Goal: Information Seeking & Learning: Obtain resource

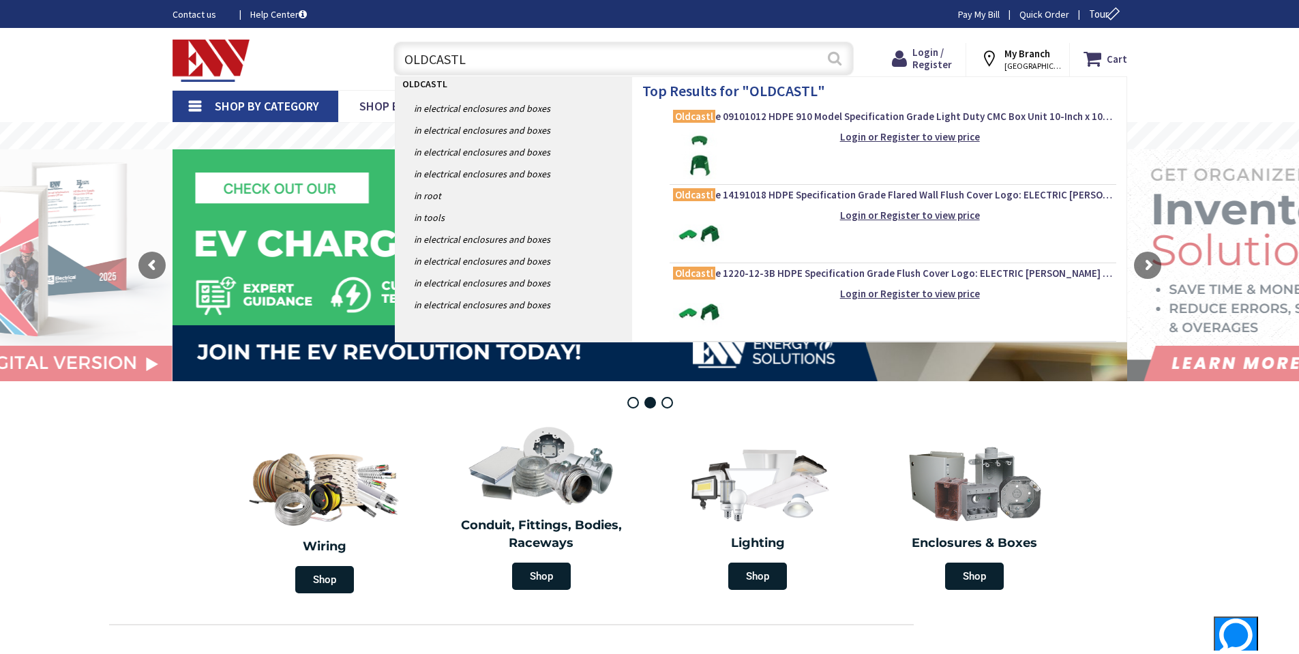
type input "OLDCASTL"
click at [833, 61] on button "Search" at bounding box center [835, 58] width 18 height 31
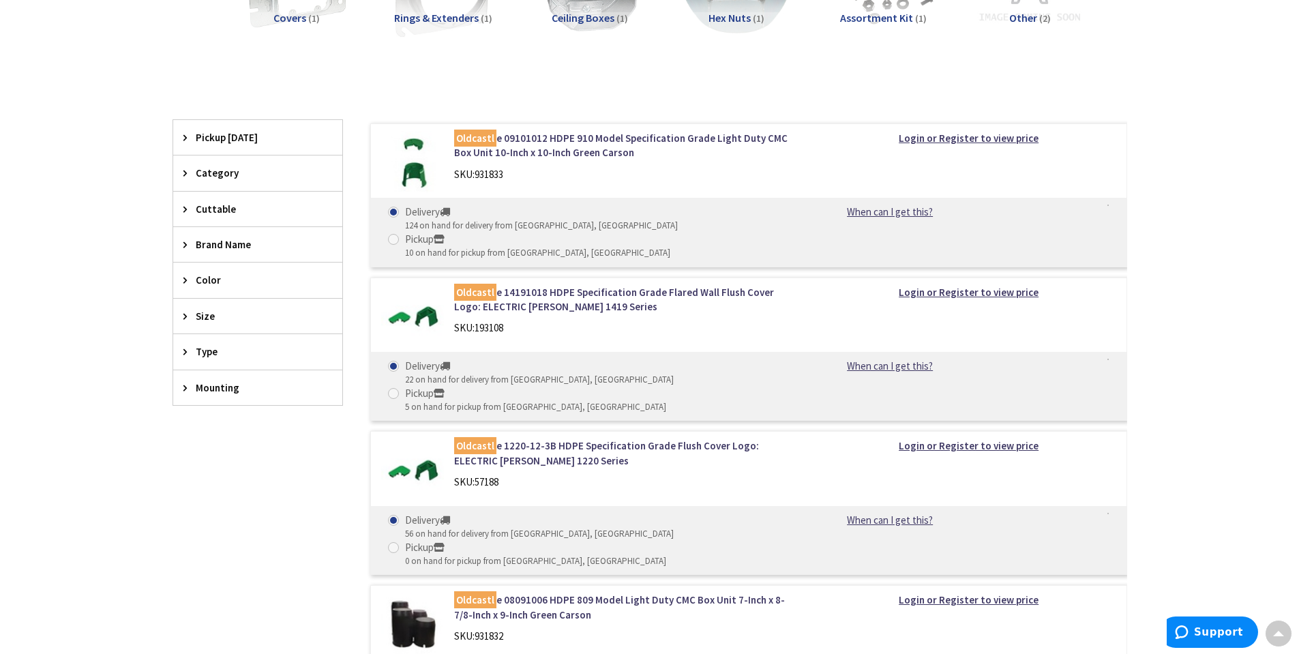
scroll to position [546, 0]
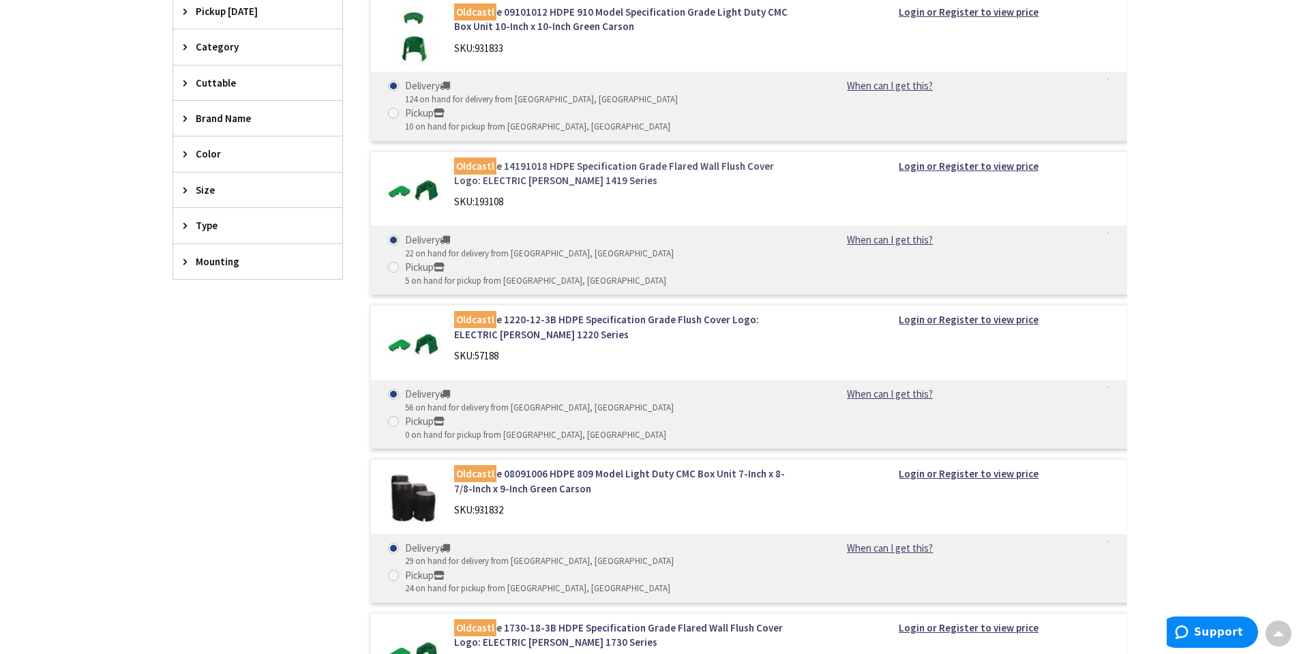
click at [570, 159] on link "Oldcastl e 14191018 HDPE Specification Grade Flared Wall Flush Cover Logo: ELEC…" at bounding box center [627, 173] width 347 height 29
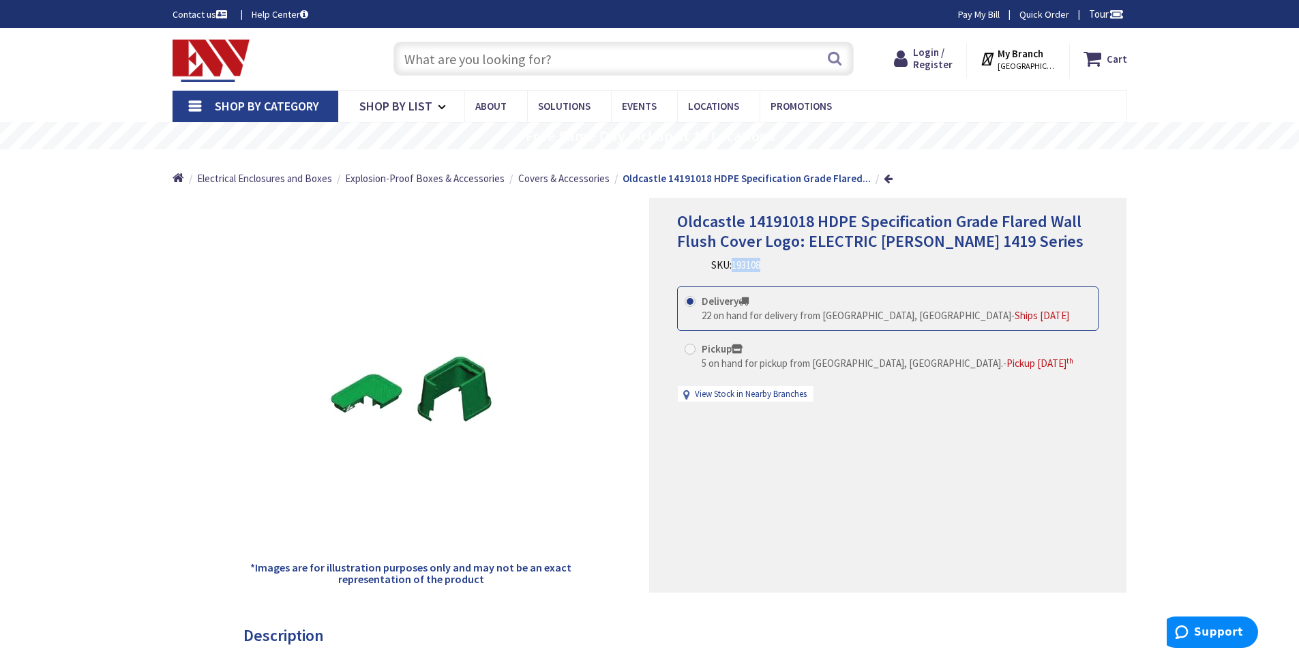
drag, startPoint x: 763, startPoint y: 269, endPoint x: 735, endPoint y: 265, distance: 29.0
click at [735, 265] on span "193108" at bounding box center [746, 264] width 29 height 13
copy span "193108"
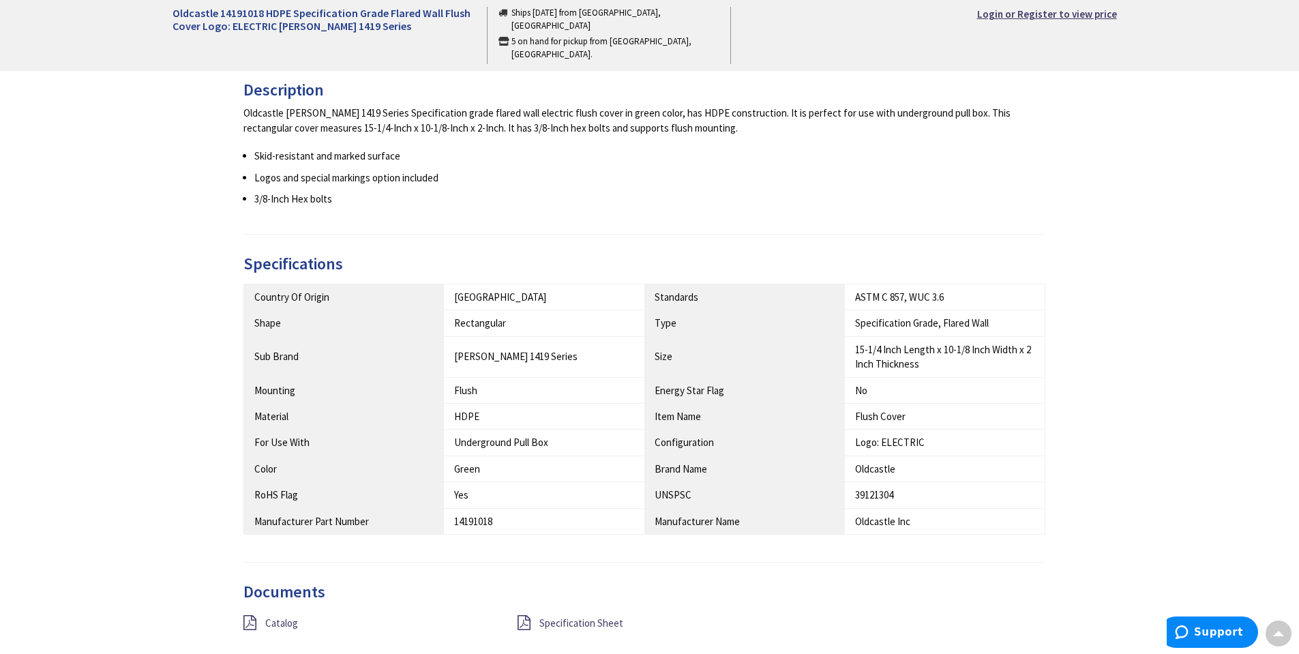
scroll to position [614, 0]
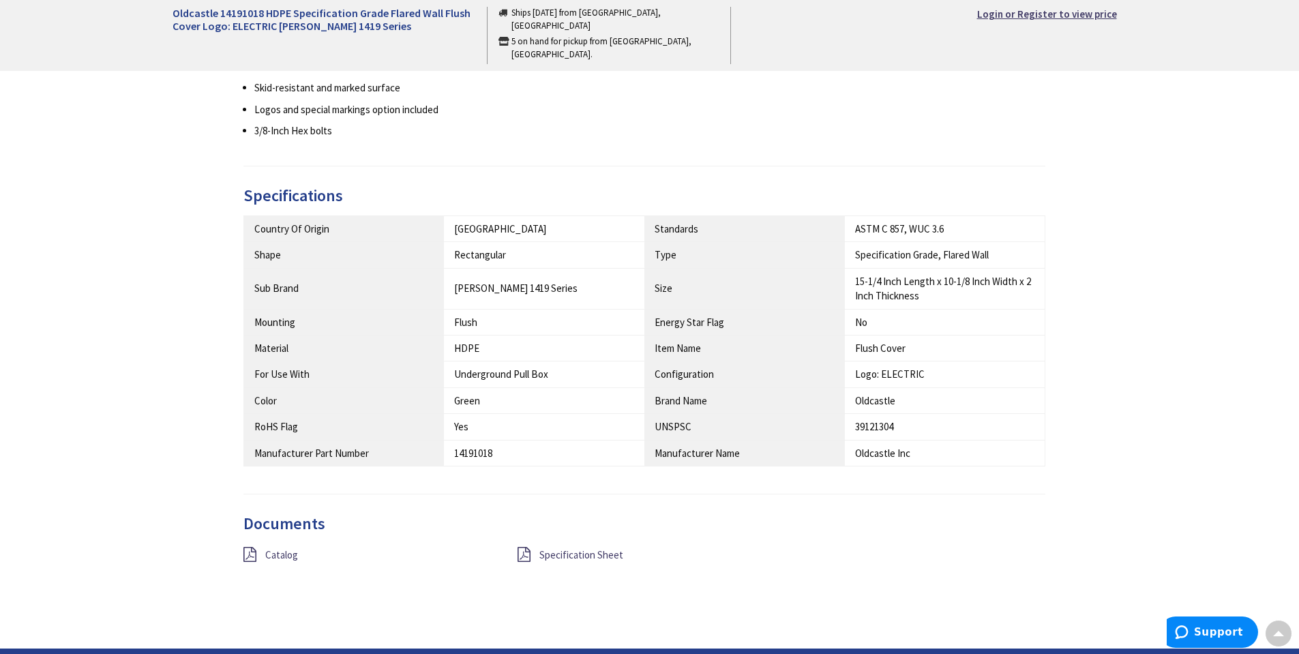
click at [561, 546] on div "Documents Catalog Specification Sheet" at bounding box center [644, 556] width 803 height 83
click at [561, 553] on span "Specification Sheet" at bounding box center [581, 554] width 84 height 13
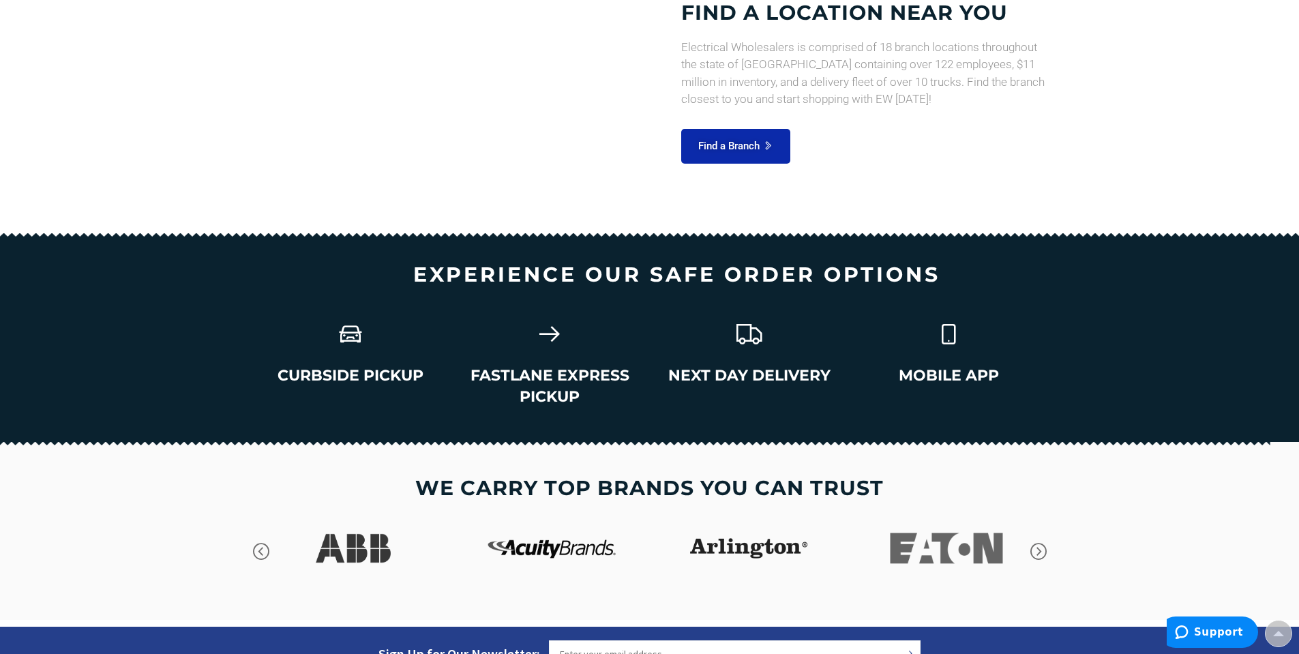
scroll to position [1848, 0]
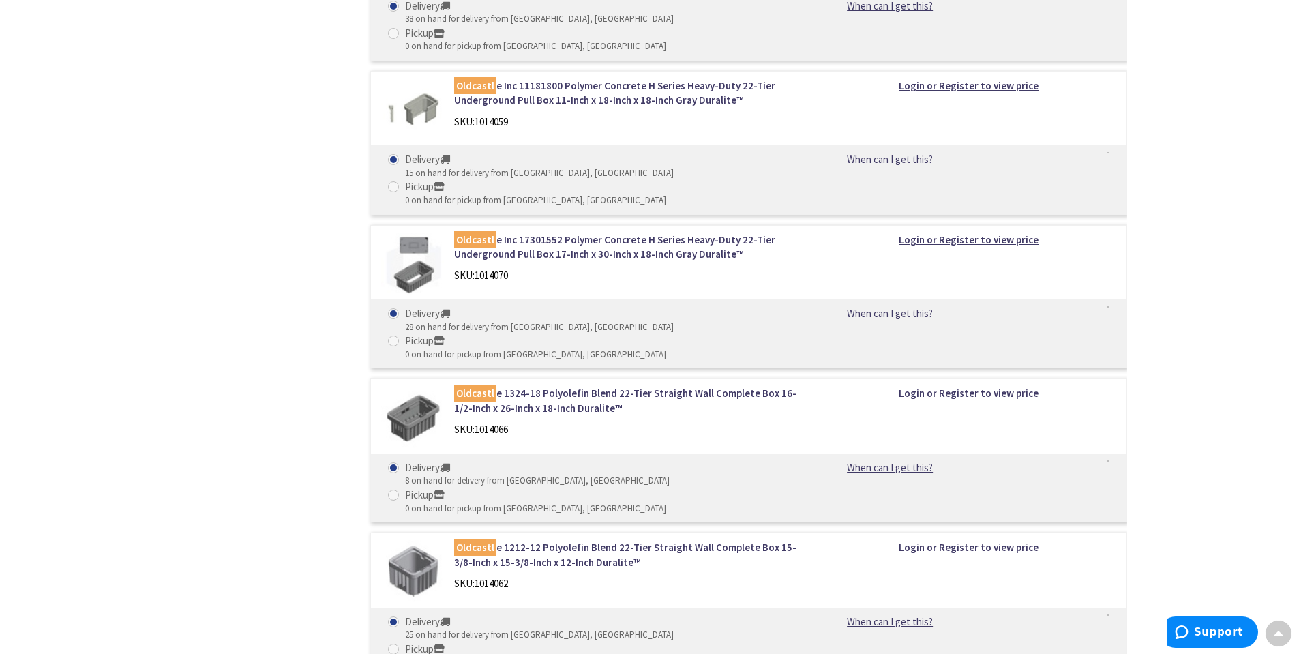
scroll to position [1404, 0]
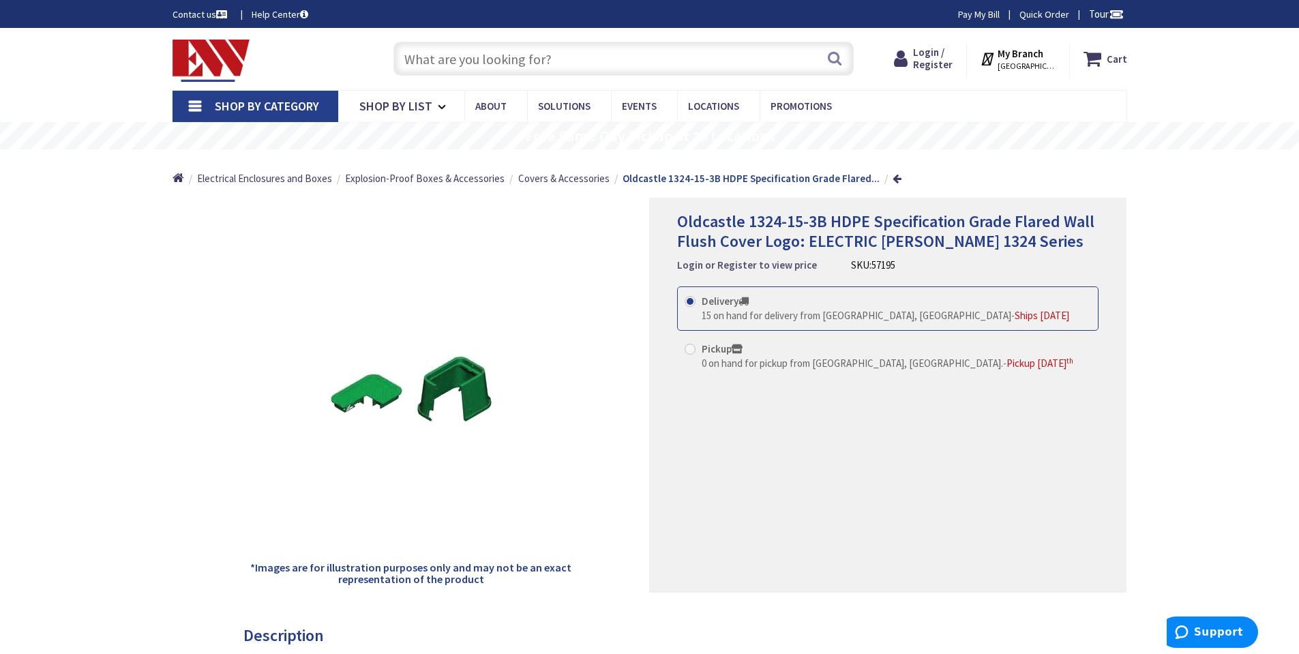
click at [763, 264] on strong "Login or Register to view price" at bounding box center [747, 264] width 140 height 13
drag, startPoint x: 763, startPoint y: 265, endPoint x: 733, endPoint y: 266, distance: 30.0
click at [733, 266] on div "Oldcastle 1324-15-3B HDPE Specification Grade Flared Wall Flush Cover Logo: ELE…" at bounding box center [888, 242] width 422 height 61
copy div "57195"
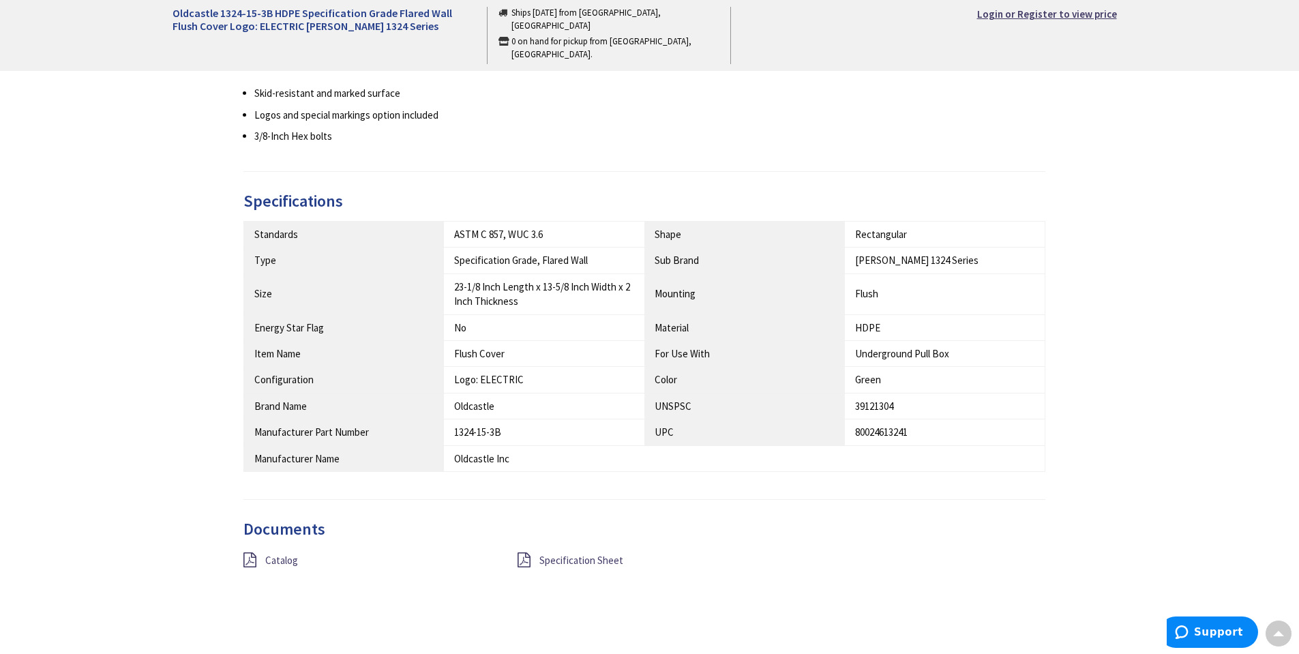
scroll to position [614, 0]
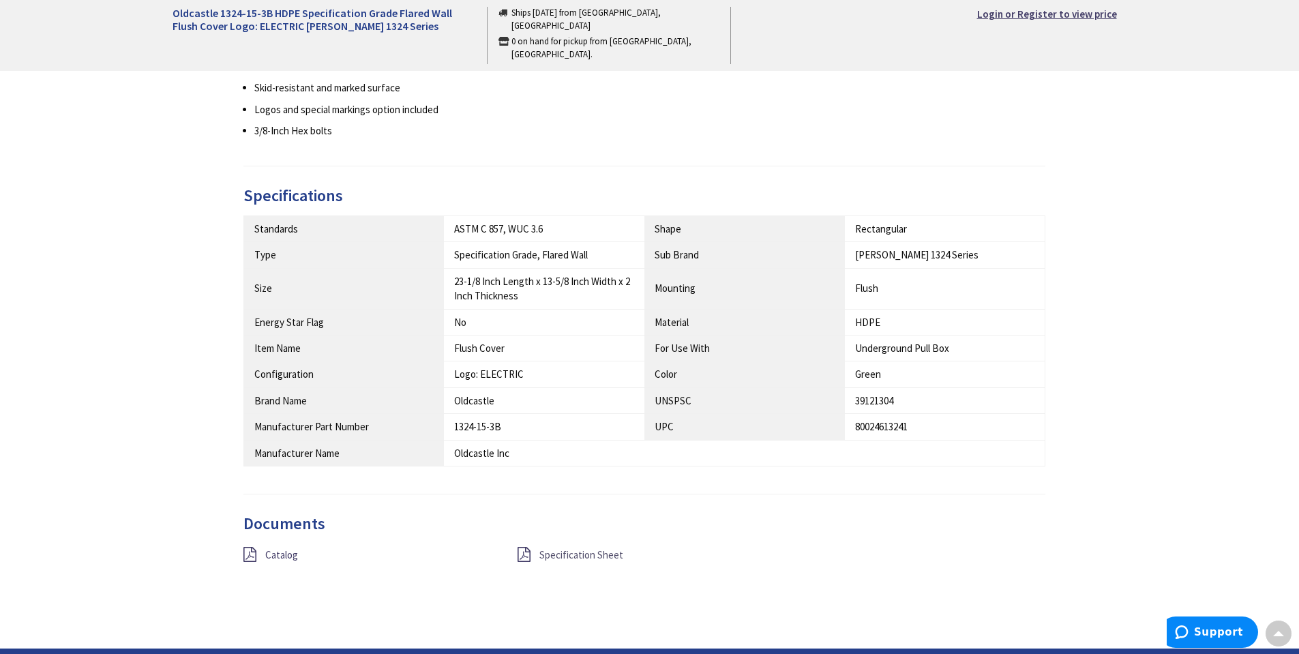
click at [565, 551] on span "Specification Sheet" at bounding box center [581, 554] width 84 height 13
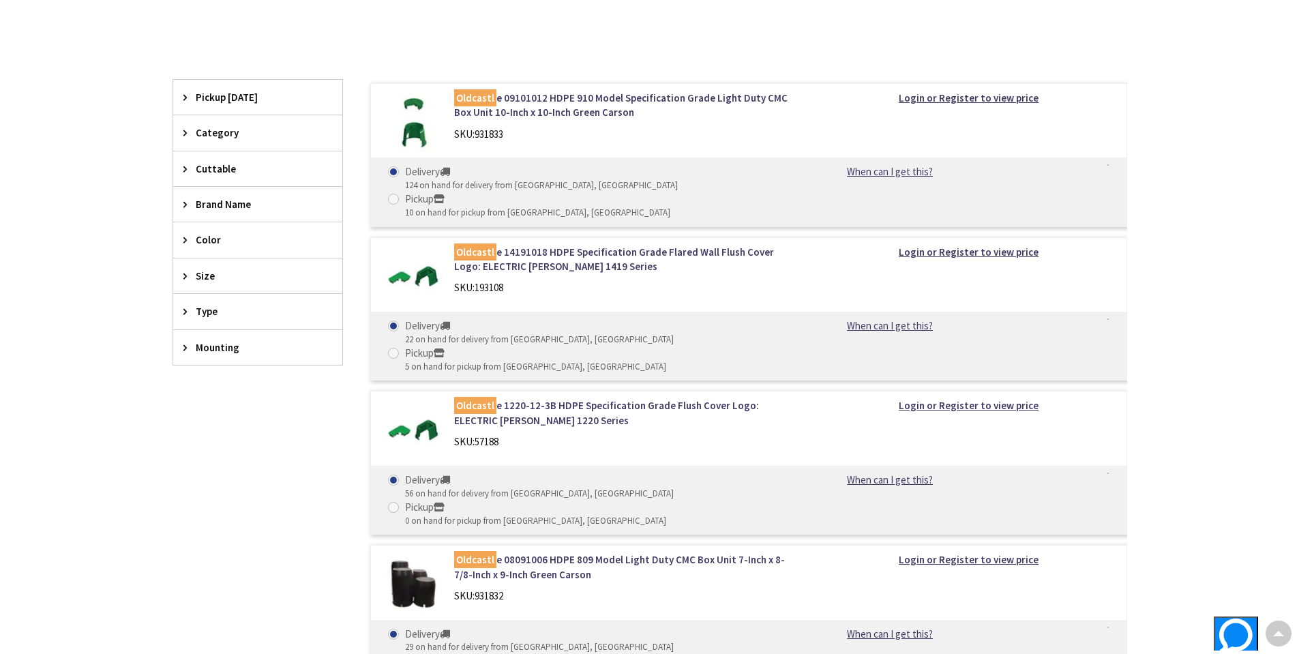
scroll to position [460, 0]
click at [614, 398] on link "Oldcastl e 1220-12-3B HDPE Specification Grade Flush Cover Logo: ELECTRIC Carso…" at bounding box center [627, 412] width 347 height 29
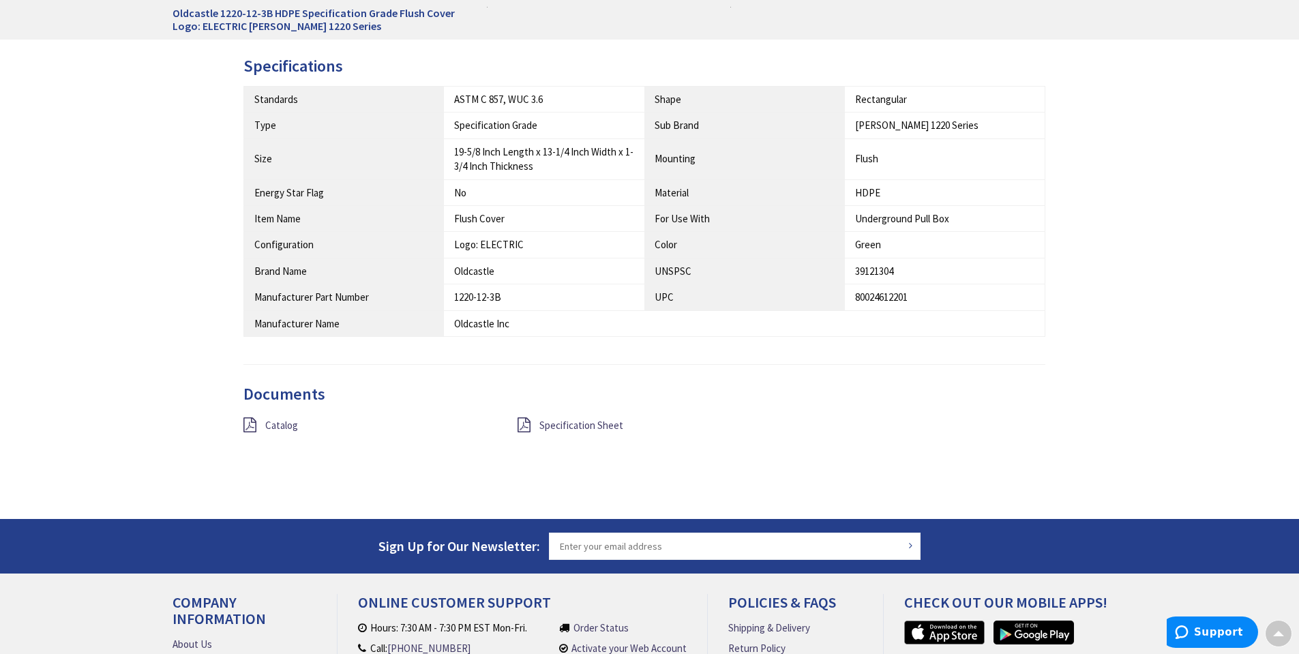
scroll to position [750, 0]
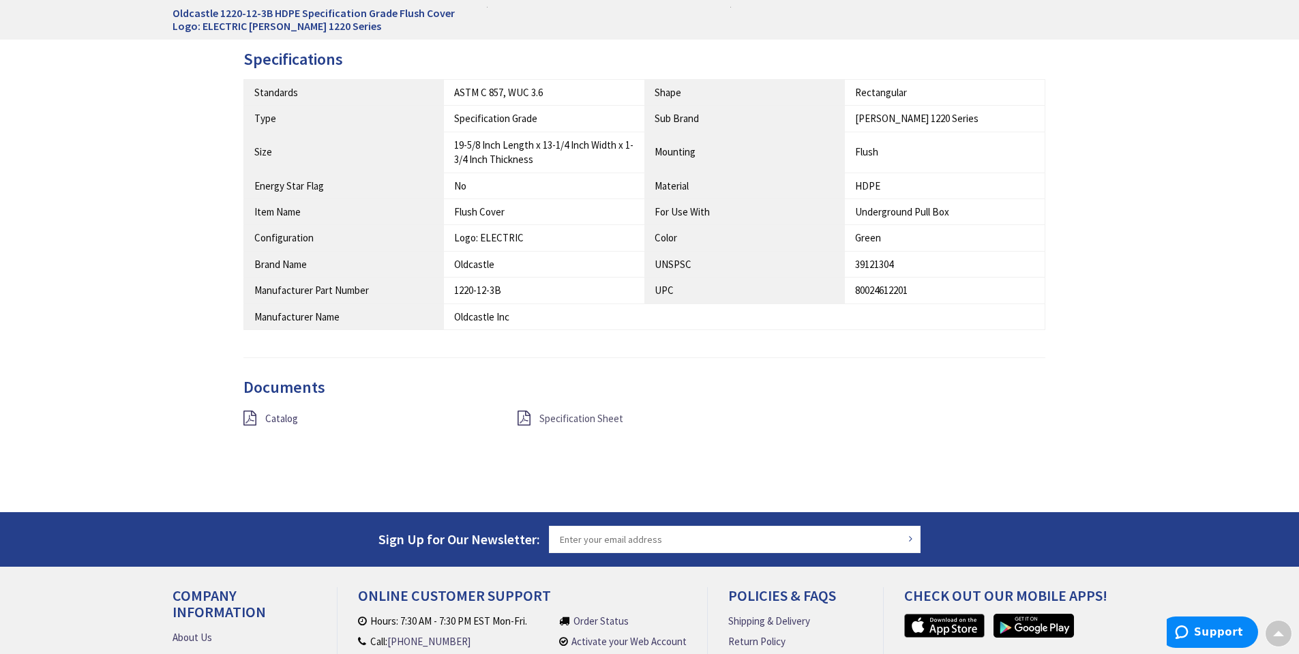
click at [599, 417] on span "Specification Sheet" at bounding box center [581, 418] width 84 height 13
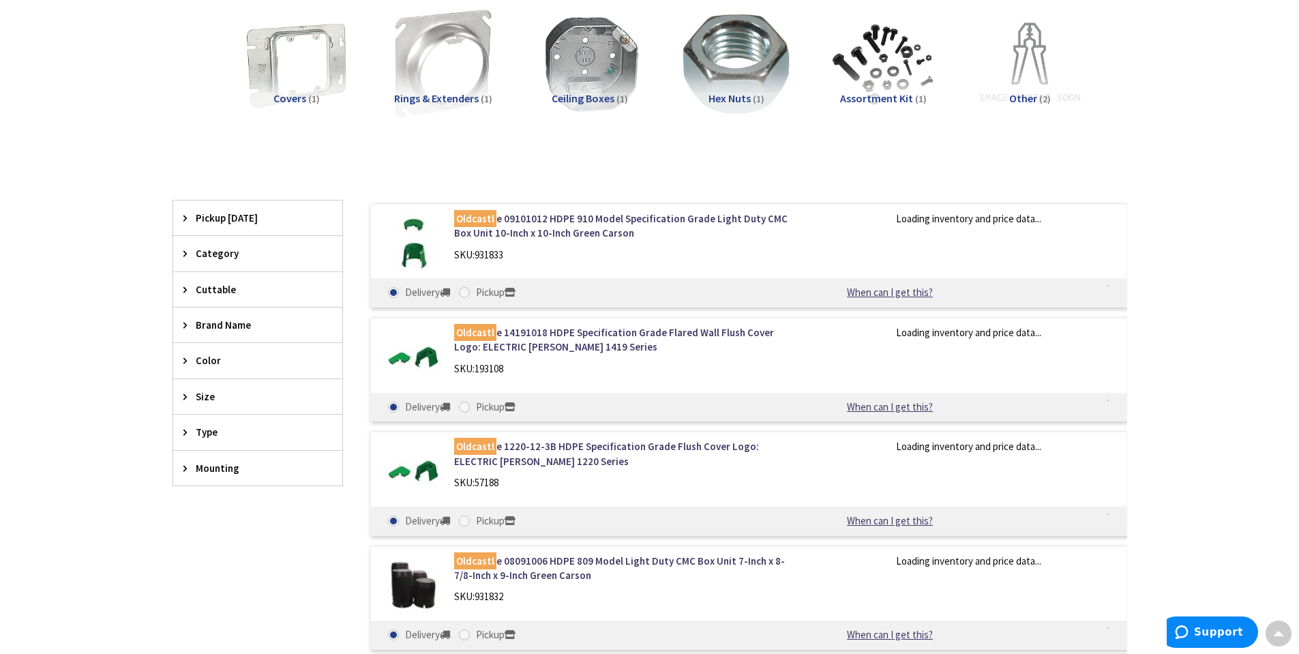
scroll to position [381, 0]
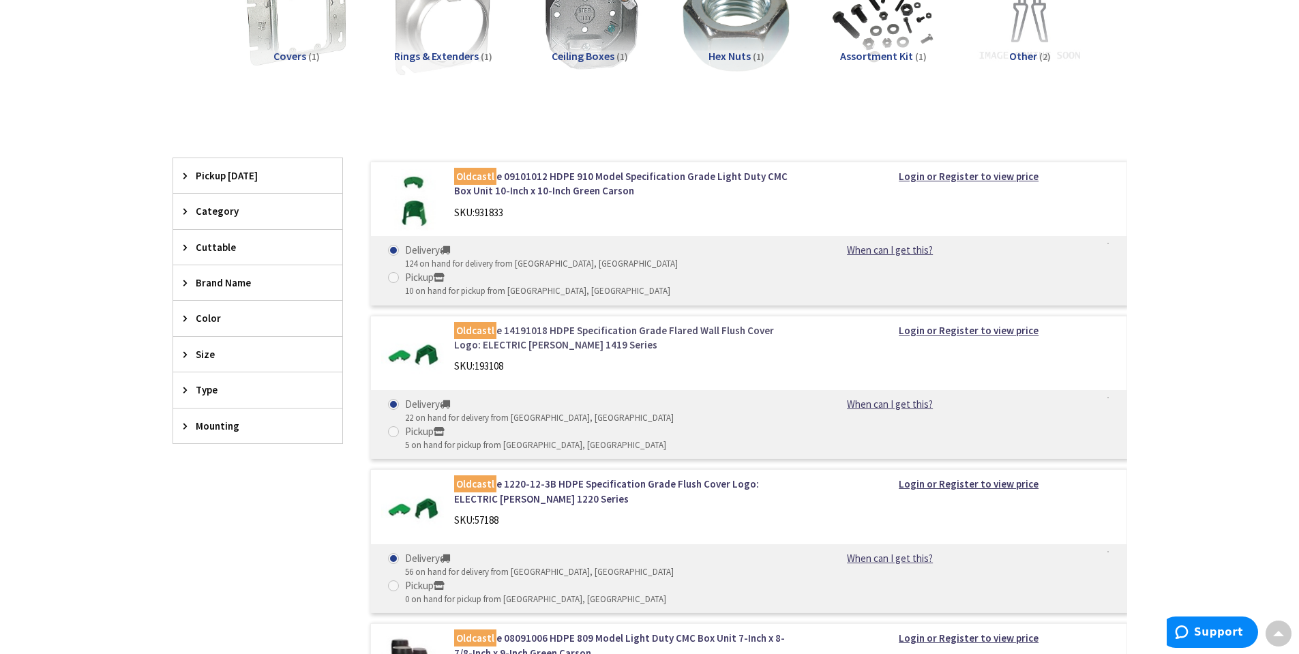
click at [569, 323] on link "Oldcastl e 14191018 HDPE Specification Grade Flared Wall Flush Cover Logo: ELEC…" at bounding box center [627, 337] width 347 height 29
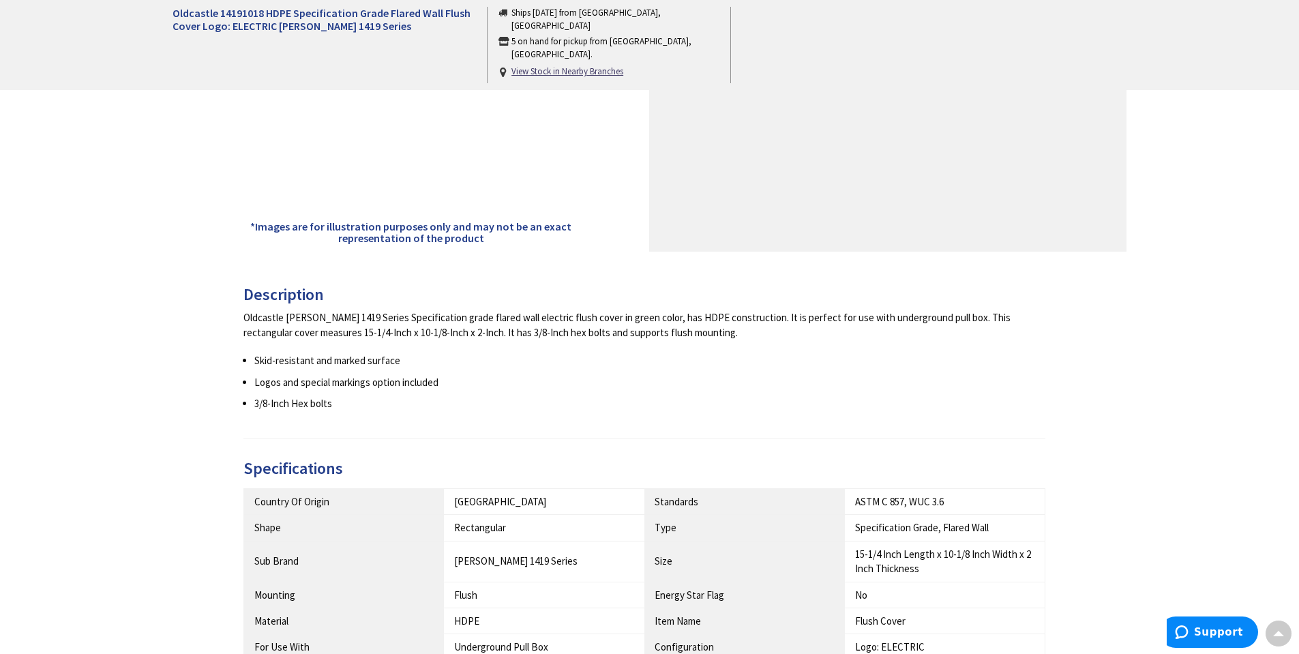
scroll to position [614, 0]
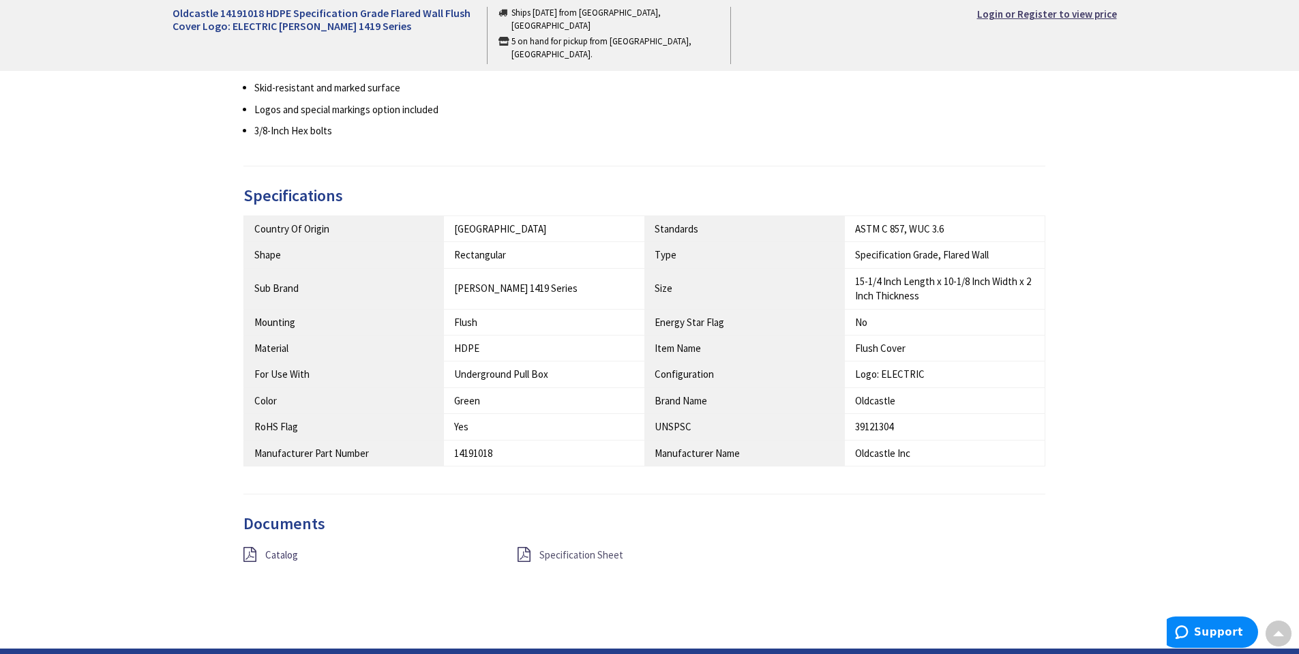
click at [604, 553] on span "Specification Sheet" at bounding box center [581, 554] width 84 height 13
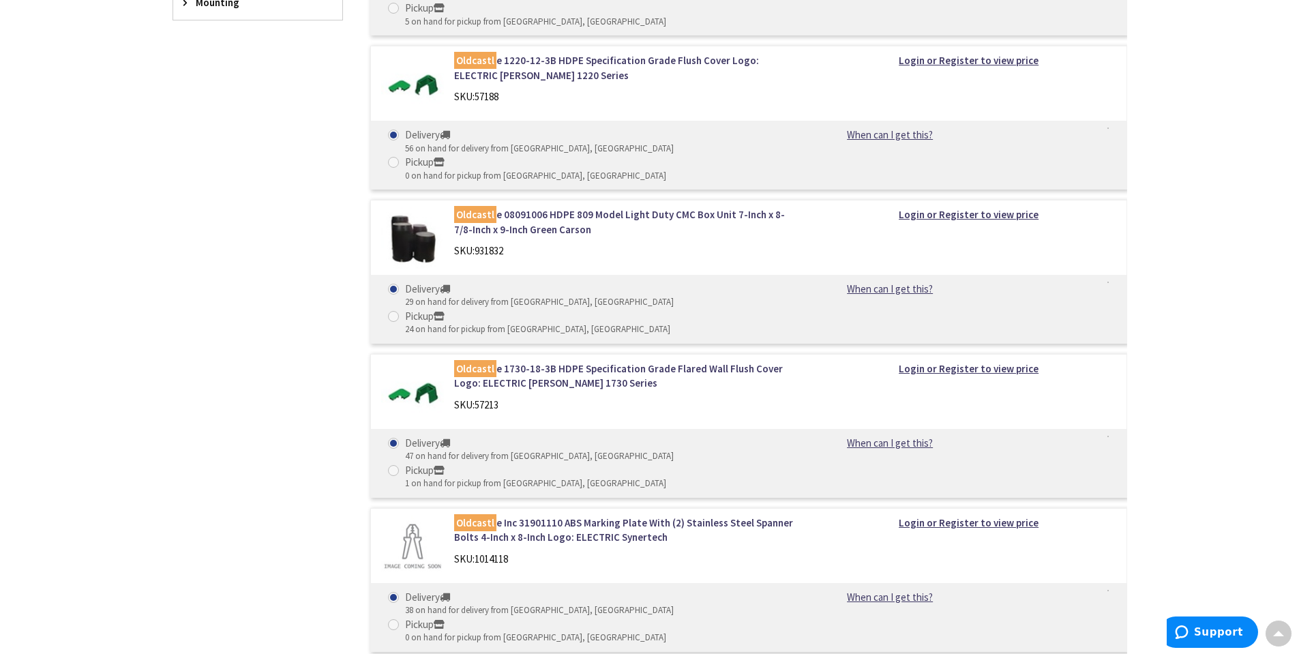
scroll to position [790, 0]
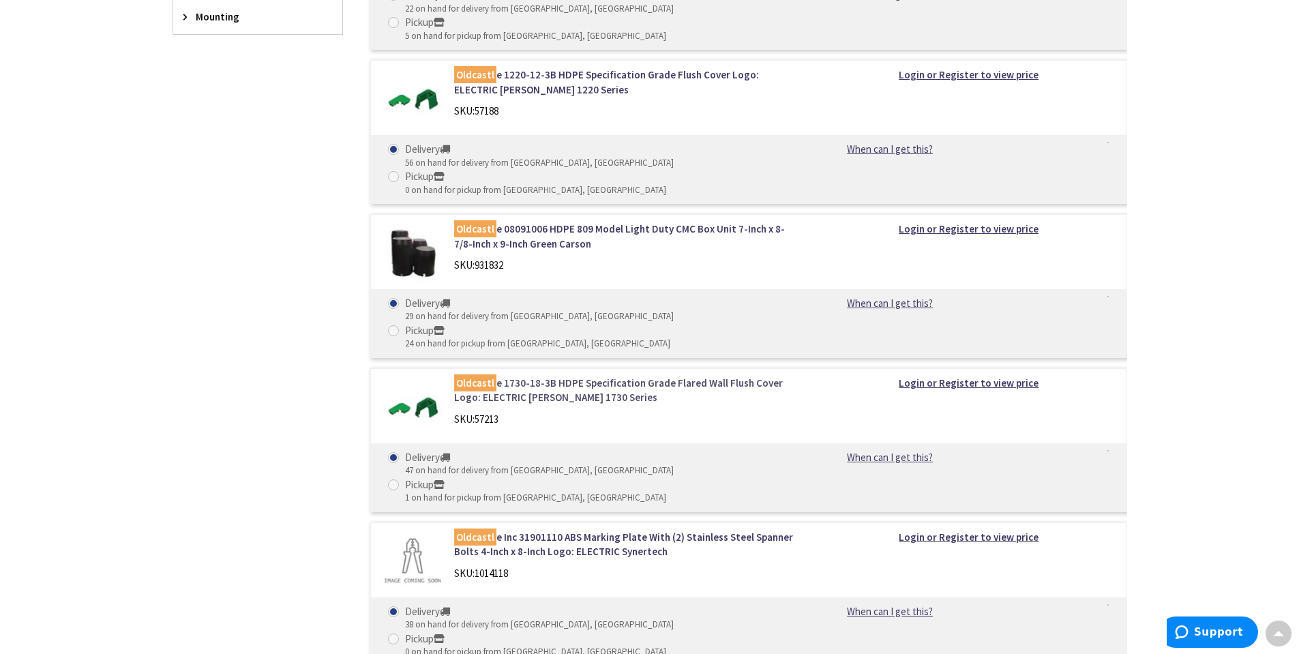
click at [564, 376] on link "Oldcastl e 1730-18-3B HDPE Specification Grade Flared Wall Flush Cover Logo: EL…" at bounding box center [627, 390] width 347 height 29
